Goal: Check status: Check status

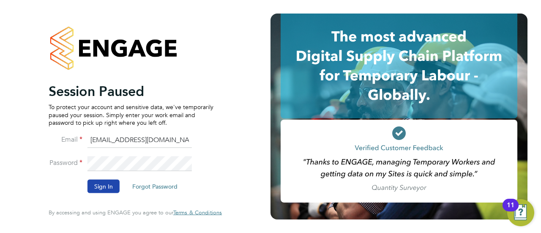
click at [105, 184] on button "Sign In" at bounding box center [104, 187] width 32 height 14
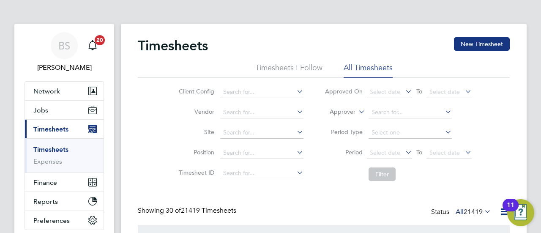
click at [357, 112] on icon at bounding box center [357, 110] width 0 height 8
click at [341, 125] on li "Worker" at bounding box center [334, 121] width 41 height 11
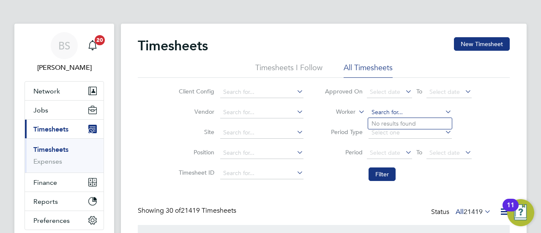
click at [383, 116] on input at bounding box center [410, 113] width 83 height 12
click at [392, 118] on li "[PERSON_NAME] tt [PERSON_NAME]" at bounding box center [429, 123] width 122 height 11
type input "[PERSON_NAME] [PERSON_NAME]"
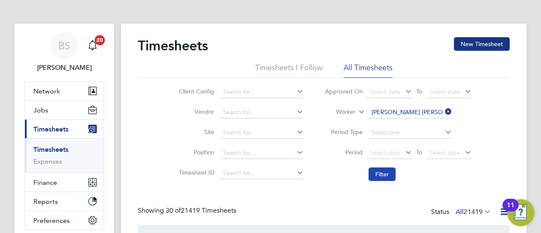
click at [385, 176] on button "Filter" at bounding box center [382, 174] width 27 height 14
click at [444, 108] on icon at bounding box center [444, 112] width 0 height 12
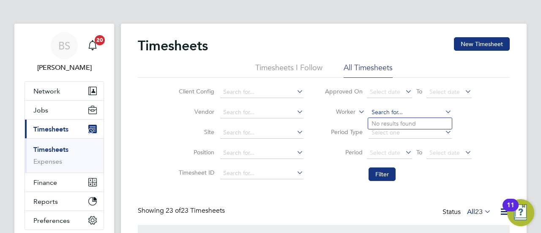
click at [405, 112] on input at bounding box center [410, 113] width 83 height 12
click at [393, 154] on li "Adi -[PERSON_NAME]" at bounding box center [410, 157] width 84 height 11
type input "Adi-[PERSON_NAME]"
click at [375, 172] on button "Filter" at bounding box center [382, 174] width 27 height 14
click at [444, 111] on icon at bounding box center [444, 112] width 0 height 12
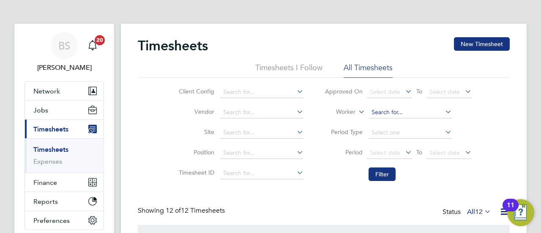
click at [419, 115] on input at bounding box center [410, 113] width 83 height 12
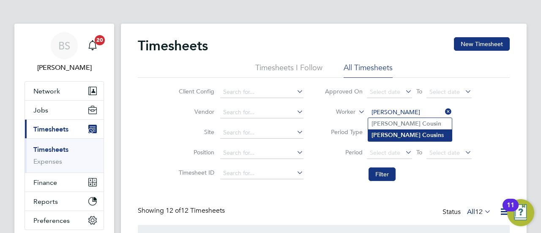
click at [410, 135] on li "[PERSON_NAME] s" at bounding box center [410, 134] width 84 height 11
type input "[PERSON_NAME]"
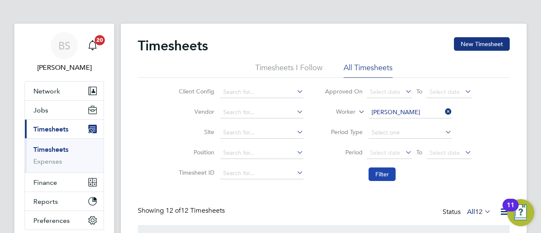
click at [383, 176] on button "Filter" at bounding box center [382, 174] width 27 height 14
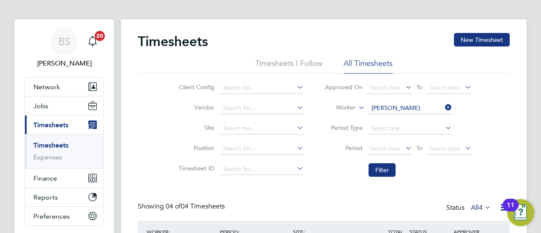
click at [444, 109] on icon at bounding box center [444, 107] width 0 height 12
